Goal: Find specific page/section: Find specific page/section

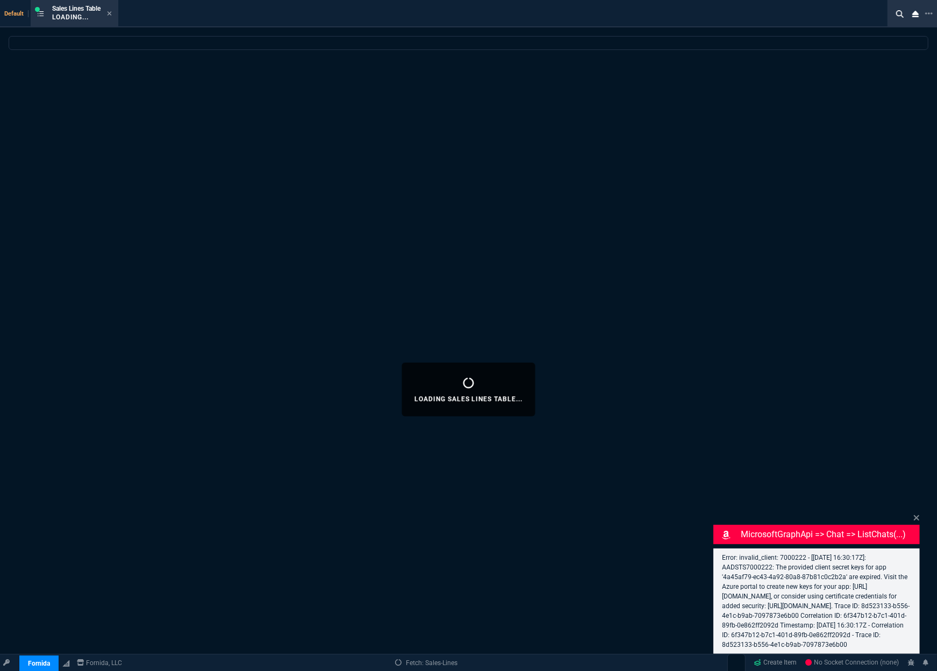
click at [917, 512] on div "MicrosoftGraphApi => chat => listChats(...) Error: invalid_client: 7000222 - [[…" at bounding box center [816, 583] width 206 height 142
select select
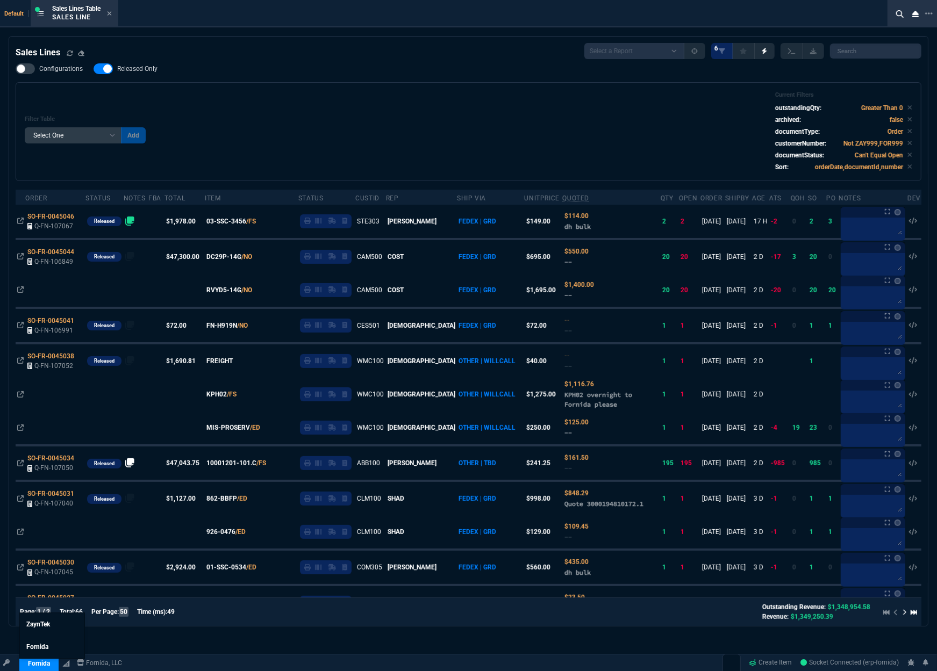
click at [5, 661] on icon at bounding box center [6, 663] width 6 height 6
click at [26, 664] on link "Fornida" at bounding box center [38, 664] width 39 height 16
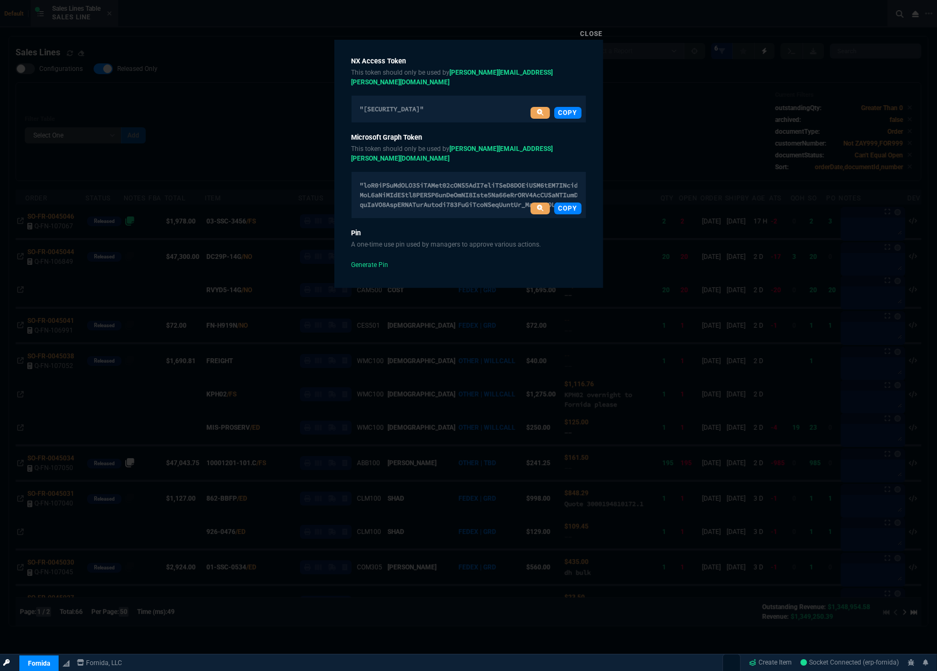
click at [8, 662] on icon at bounding box center [6, 663] width 6 height 6
click at [590, 31] on link "Close" at bounding box center [592, 34] width 23 height 8
